Goal: Information Seeking & Learning: Learn about a topic

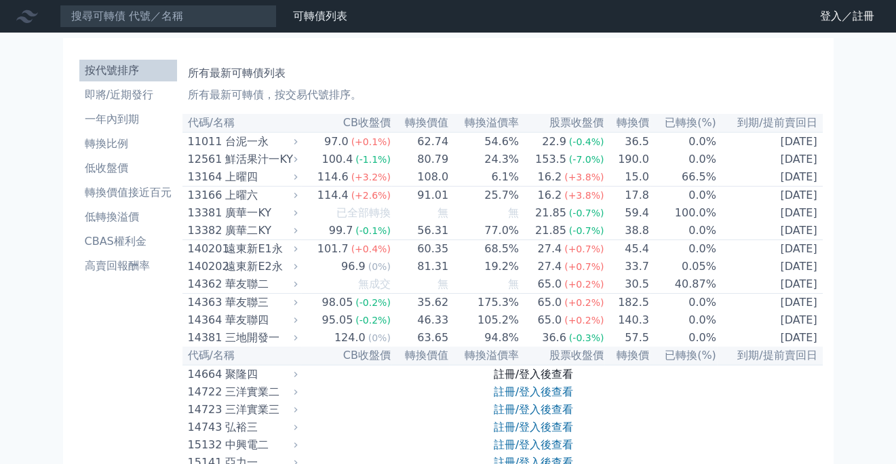
click at [542, 381] on link "註冊/登入後查看" at bounding box center [533, 374] width 79 height 13
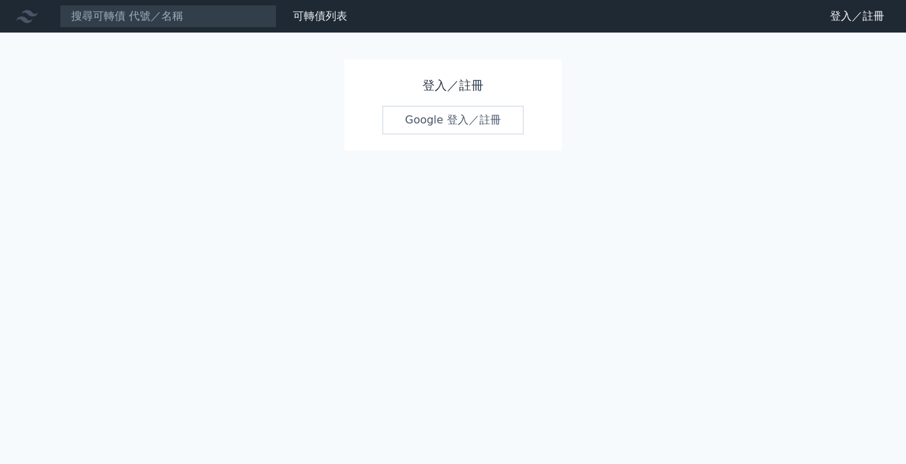
click at [447, 125] on link "Google 登入／註冊" at bounding box center [453, 120] width 141 height 28
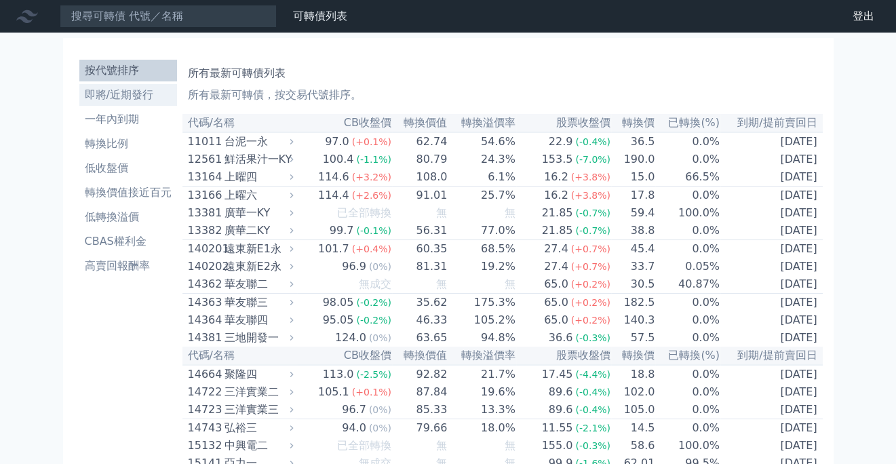
click at [136, 95] on li "即將/近期發行" at bounding box center [128, 95] width 98 height 16
